Goal: Task Accomplishment & Management: Complete application form

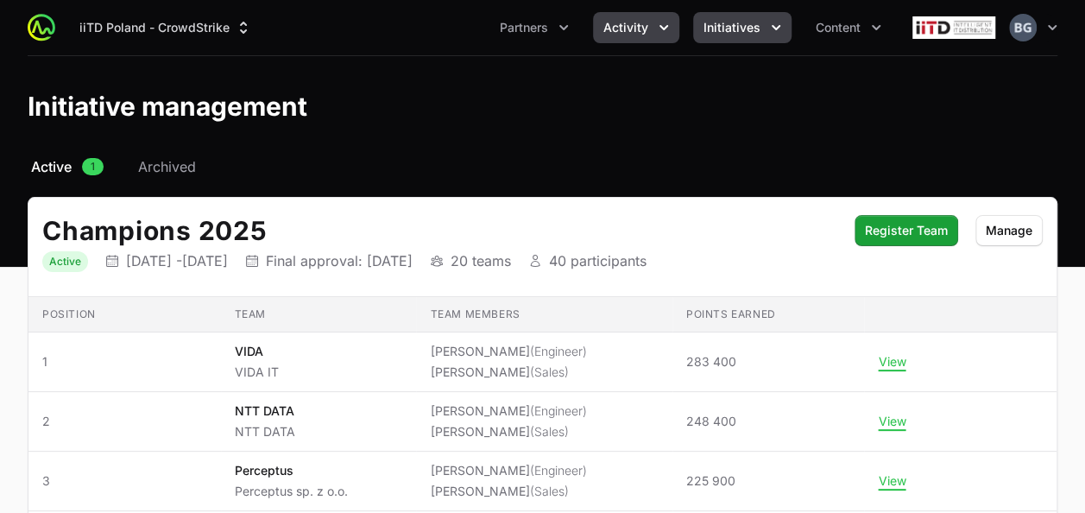
click at [653, 27] on button "Activity" at bounding box center [636, 27] width 86 height 31
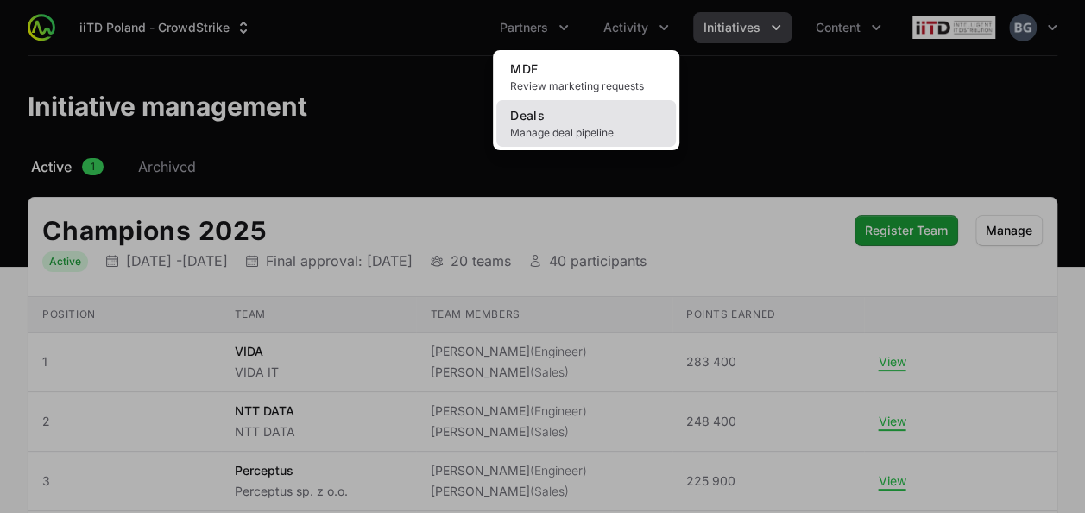
click at [629, 107] on link "Deals Manage deal pipeline" at bounding box center [586, 123] width 180 height 47
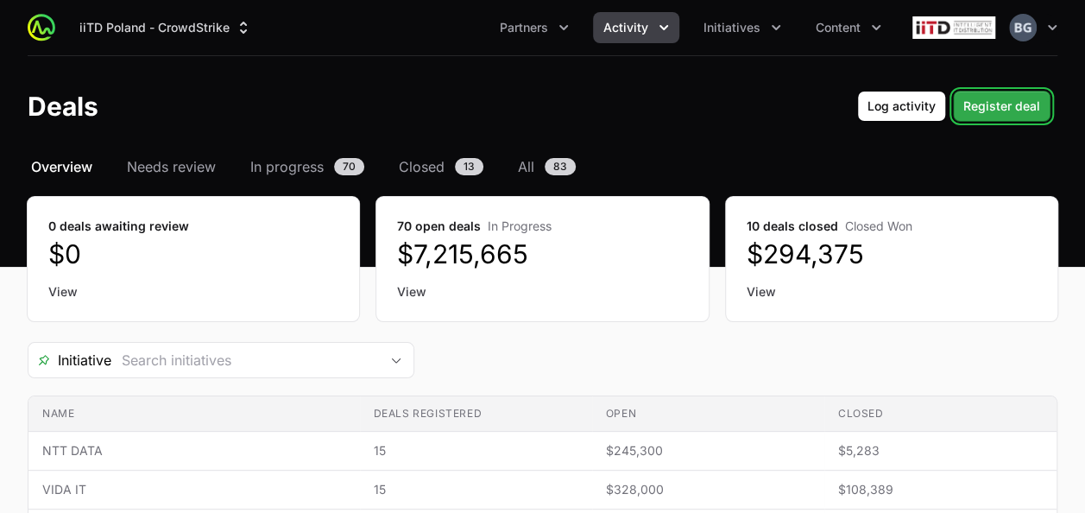
click at [1020, 109] on span "Register deal" at bounding box center [1001, 106] width 77 height 21
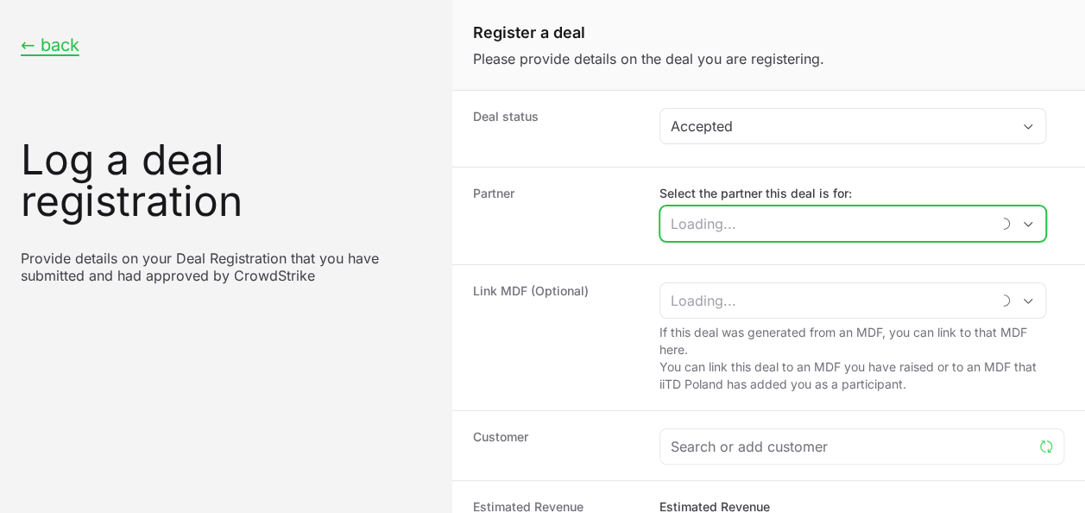
click at [735, 223] on input "Select the partner this deal is for:" at bounding box center [825, 223] width 330 height 35
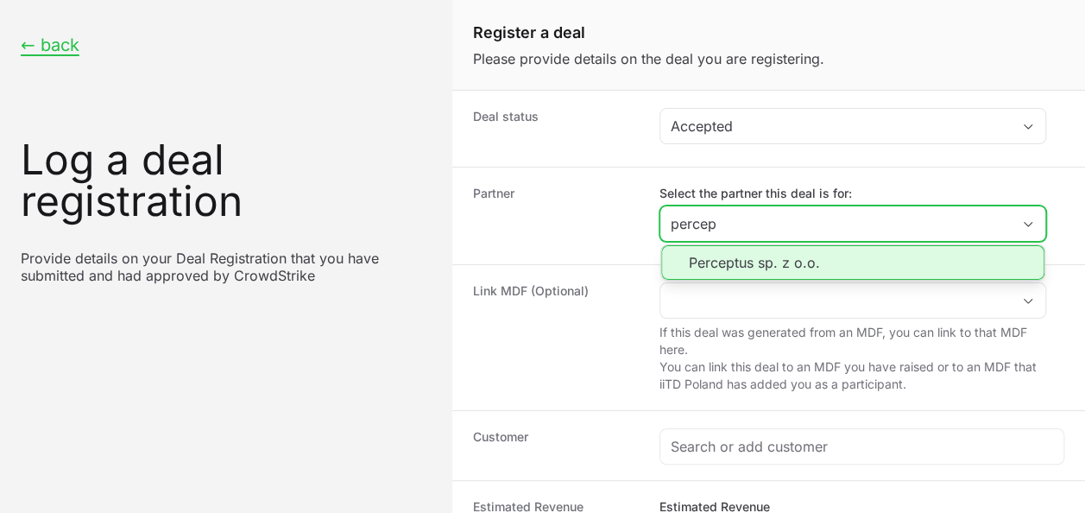
click at [830, 251] on li "Perceptus sp. z o.o." at bounding box center [852, 262] width 383 height 35
type input "Perceptus sp. z o.o."
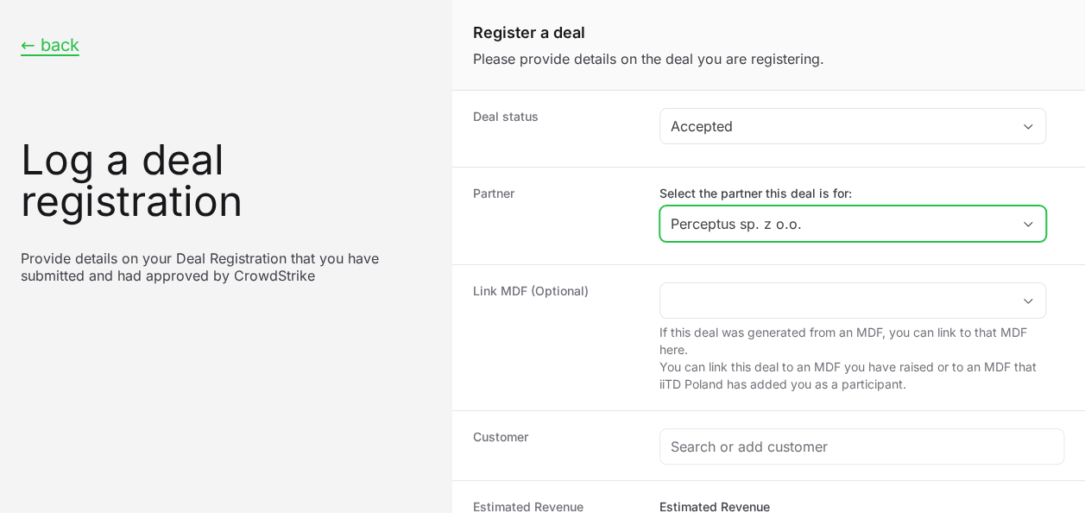
scroll to position [259, 0]
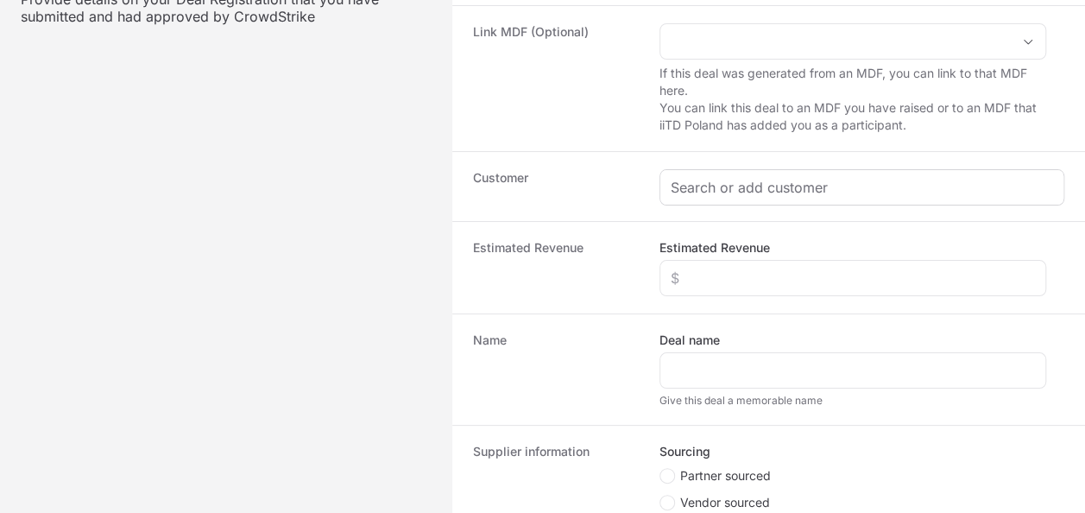
click at [735, 200] on div "Create activity form" at bounding box center [861, 187] width 403 height 35
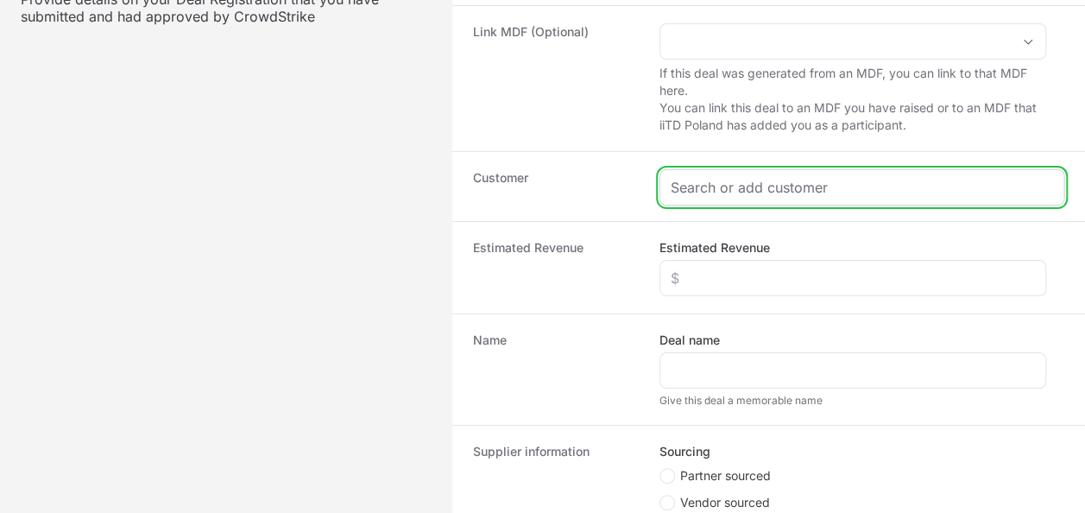
click at [736, 192] on input "Create activity form" at bounding box center [862, 187] width 382 height 21
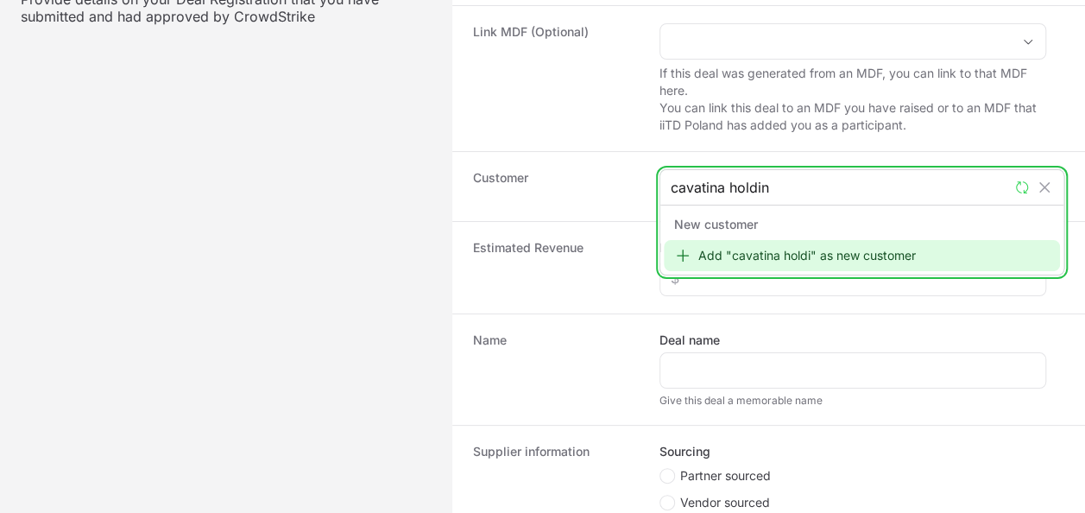
type input "cavatina holding"
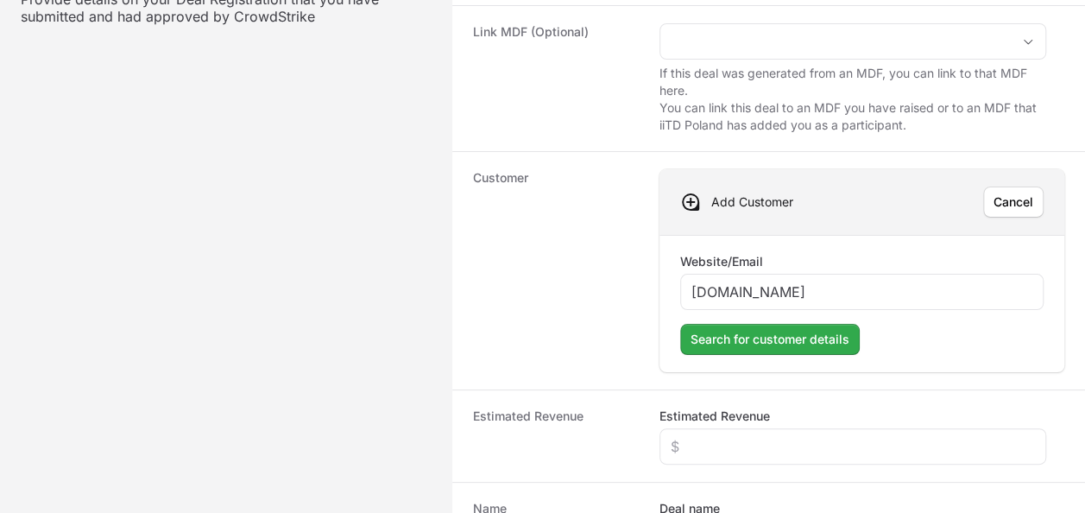
type input "[DOMAIN_NAME]"
click at [783, 332] on span "Search for customer details" at bounding box center [770, 339] width 159 height 21
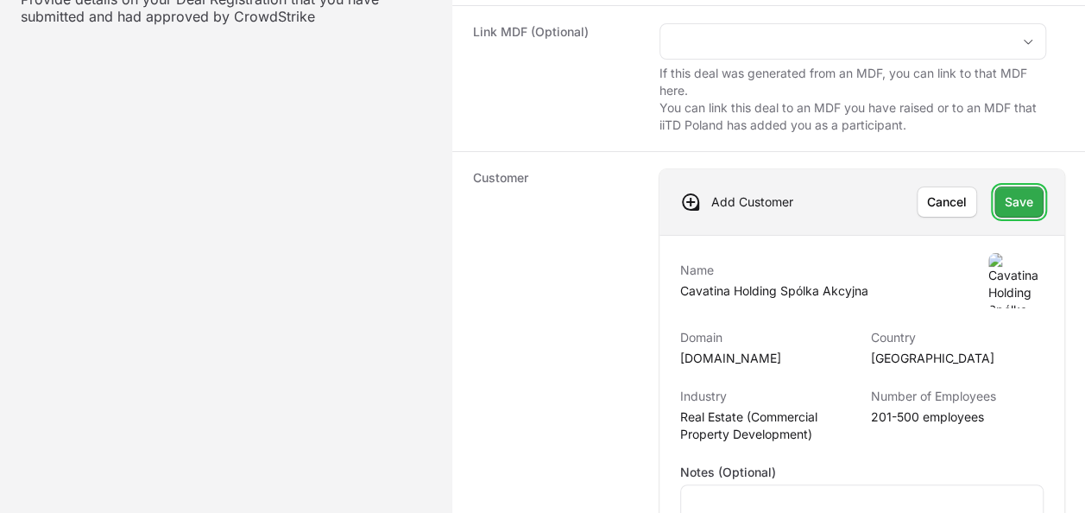
click at [1024, 192] on span "Save" at bounding box center [1019, 202] width 28 height 21
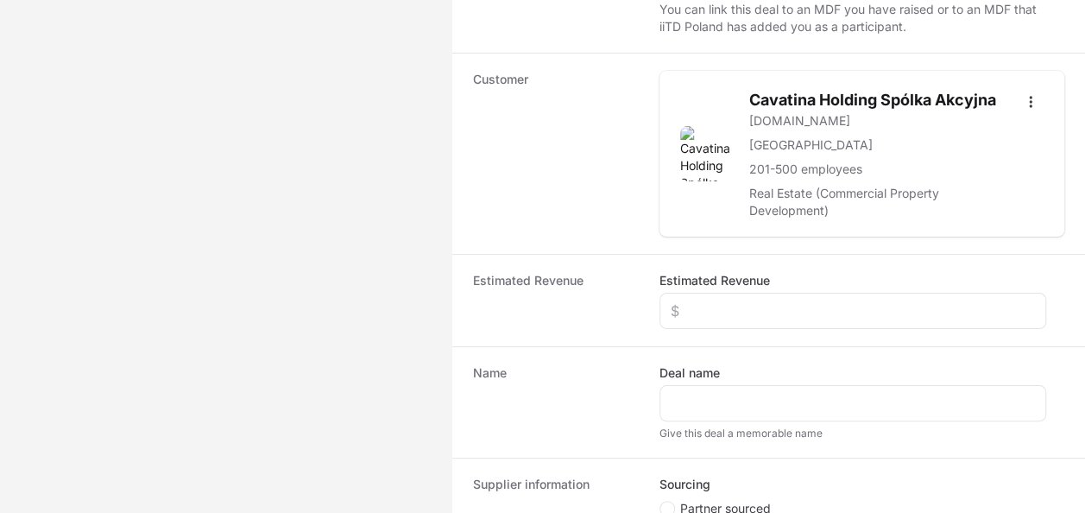
scroll to position [432, 0]
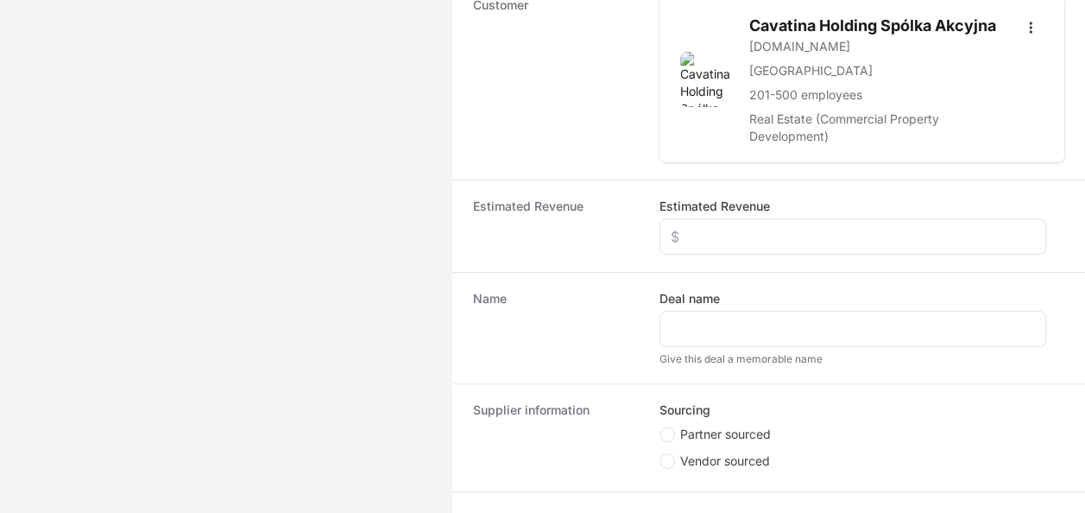
click at [722, 212] on div "Estimated Revenue" at bounding box center [853, 226] width 387 height 57
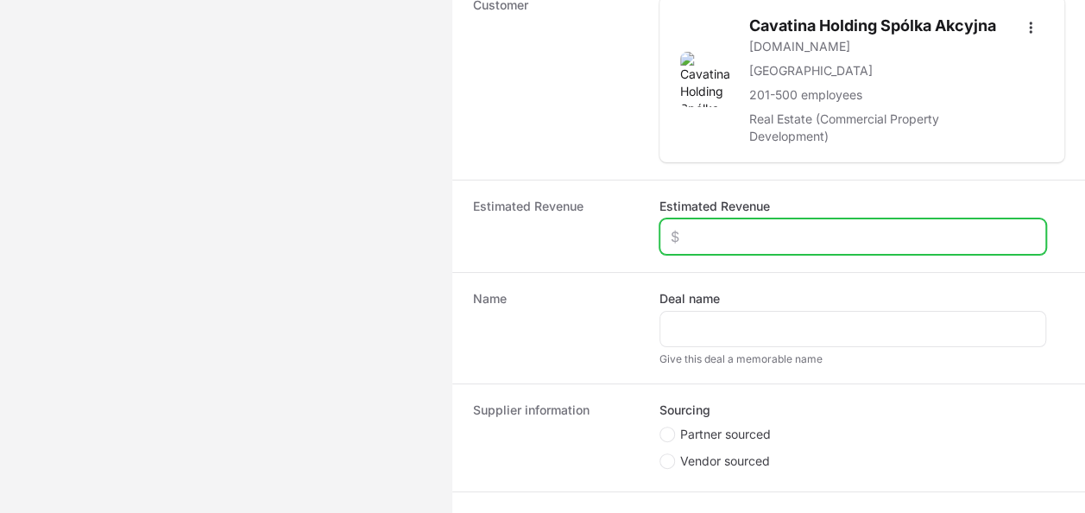
click at [730, 234] on input "Estimated Revenue" at bounding box center [853, 236] width 364 height 21
type input "$15,000"
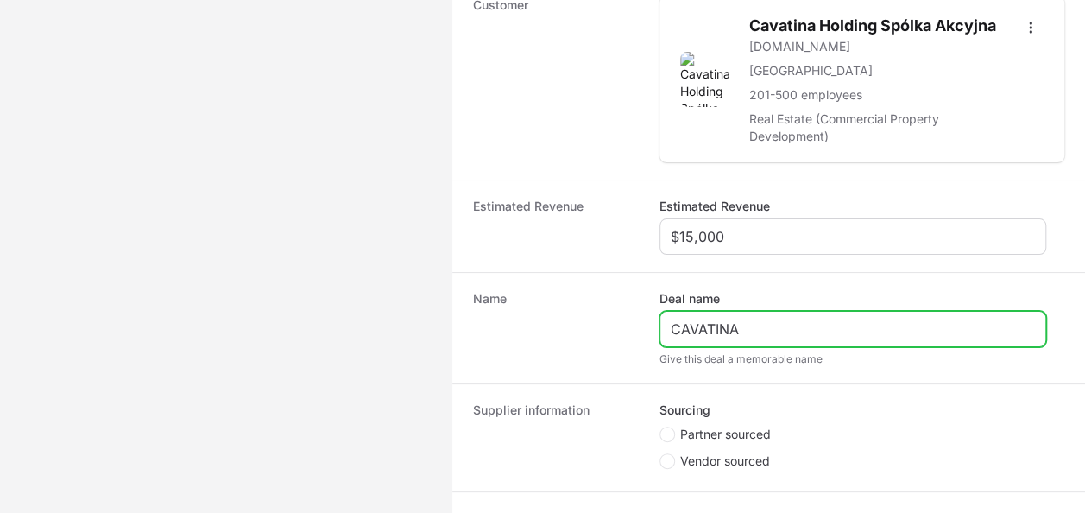
type input "CAVATINA"
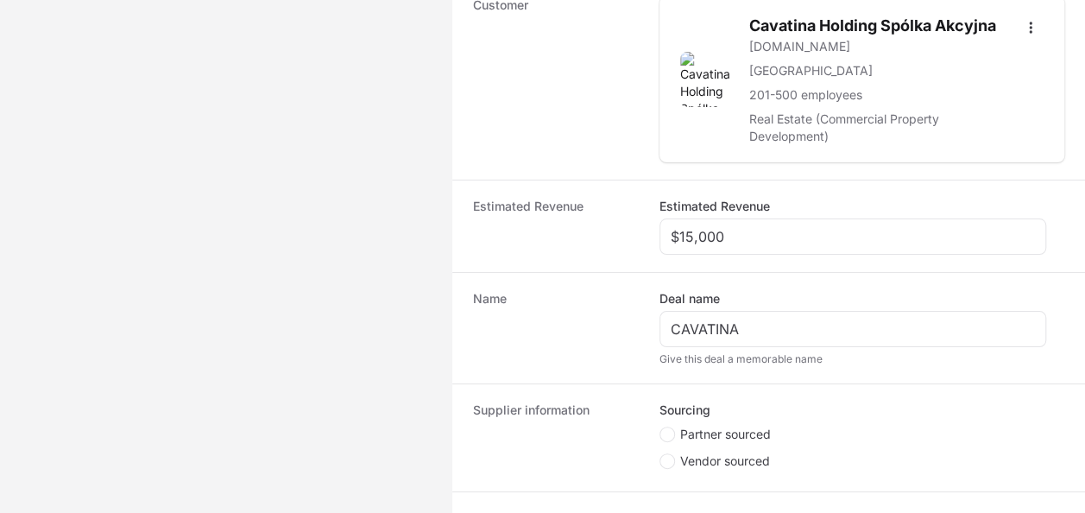
click at [685, 426] on span "Partner sourced" at bounding box center [725, 434] width 91 height 17
click at [661, 426] on input "Partner sourced" at bounding box center [661, 427] width 2 height 2
radio input "true"
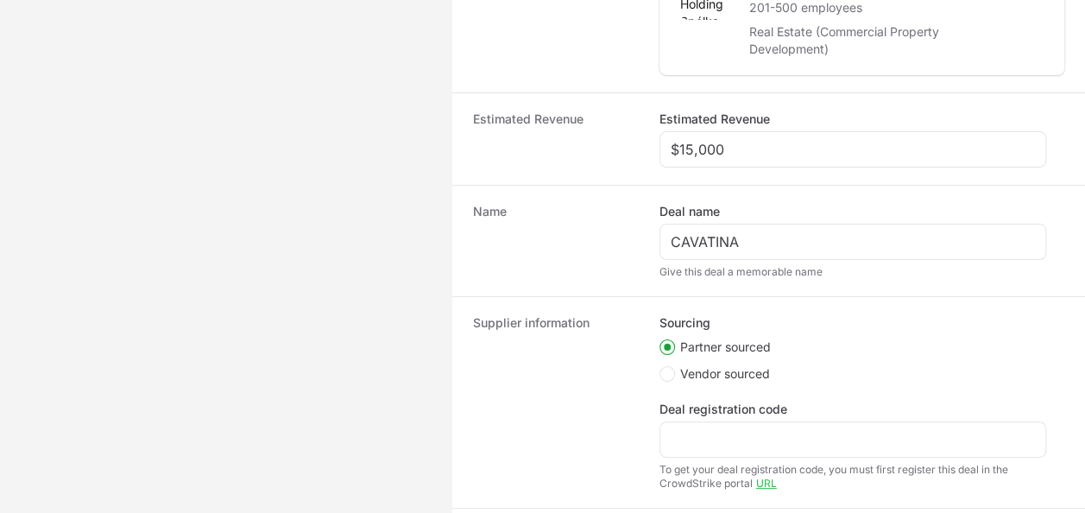
scroll to position [604, 0]
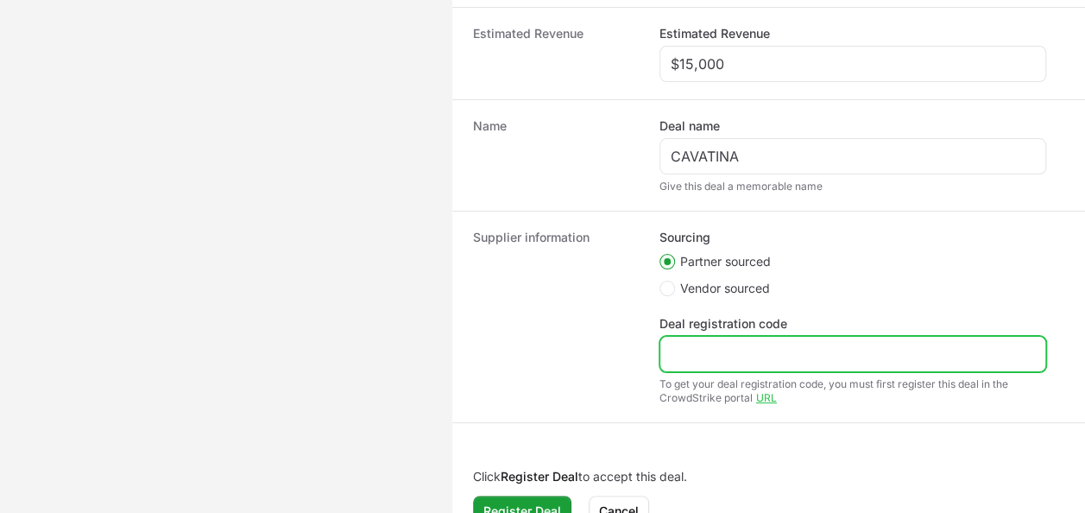
click at [711, 347] on input "Deal registration code" at bounding box center [853, 354] width 364 height 21
paste input "DR-0b131be8"
type input "DR-0b131be8"
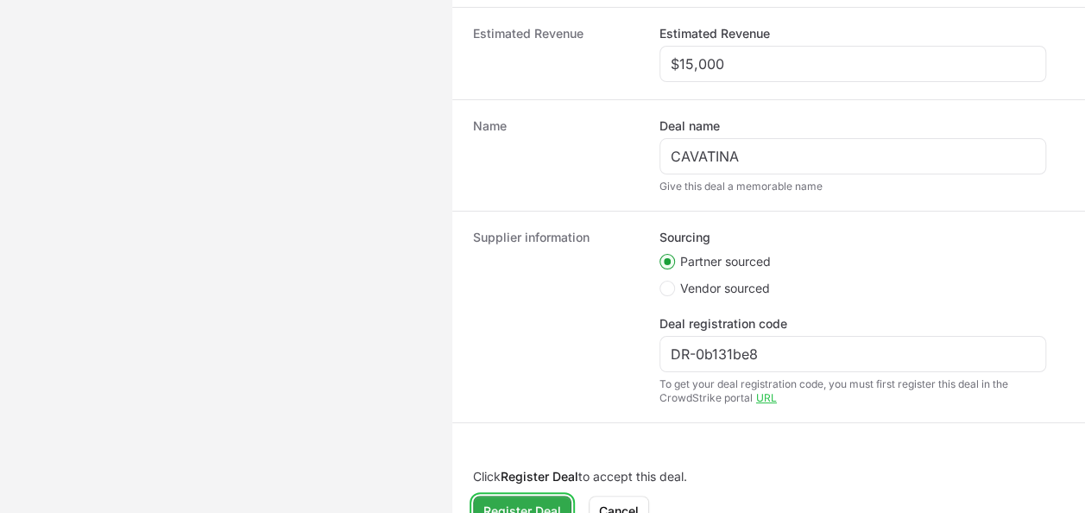
click at [513, 502] on span "Register Deal" at bounding box center [522, 511] width 78 height 21
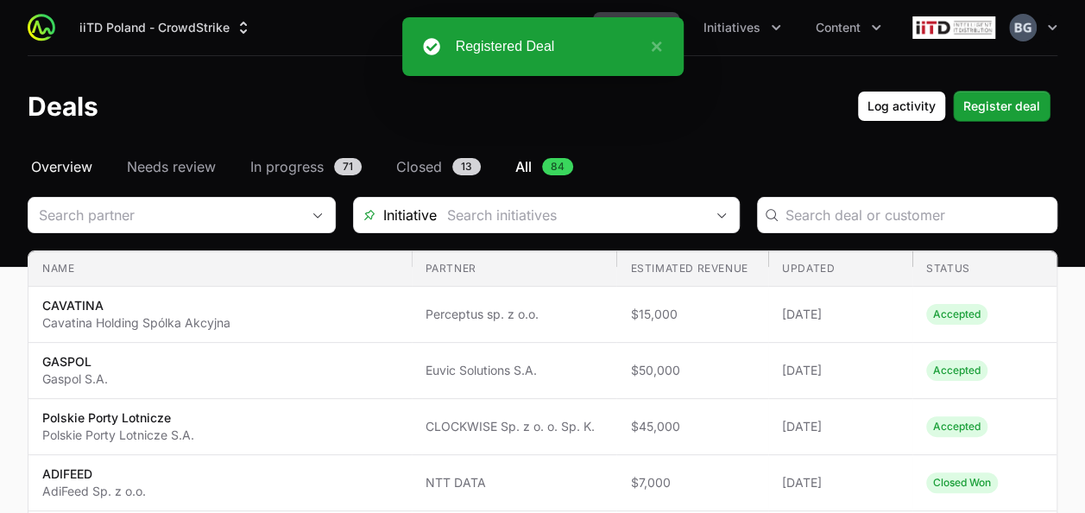
click at [74, 166] on span "Overview" at bounding box center [61, 166] width 61 height 21
